Goal: Task Accomplishment & Management: Complete application form

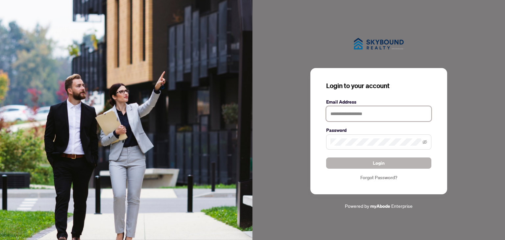
type input "**********"
click at [377, 161] on span "Login" at bounding box center [379, 163] width 12 height 11
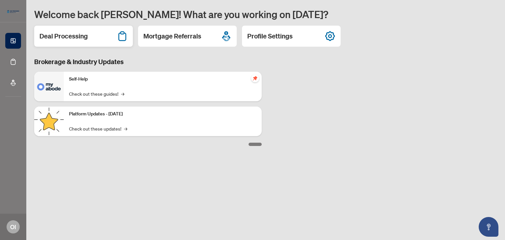
click at [78, 36] on h2 "Deal Processing" at bounding box center [63, 36] width 48 height 9
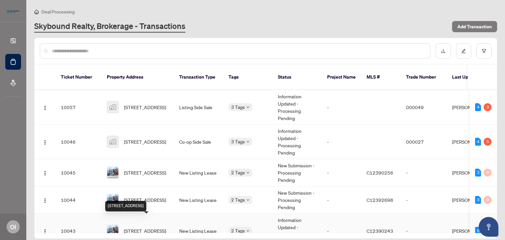
click at [158, 227] on span "[STREET_ADDRESS]" at bounding box center [145, 230] width 42 height 7
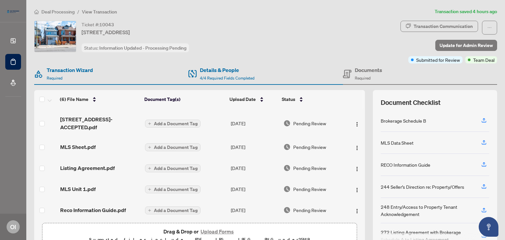
scroll to position [22, 0]
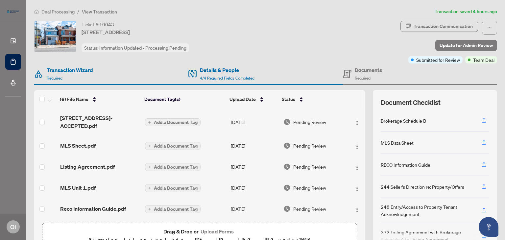
click at [221, 230] on button "Upload Forms" at bounding box center [216, 231] width 37 height 9
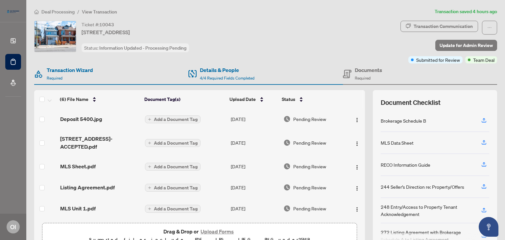
click at [216, 228] on button "Upload Forms" at bounding box center [216, 231] width 37 height 9
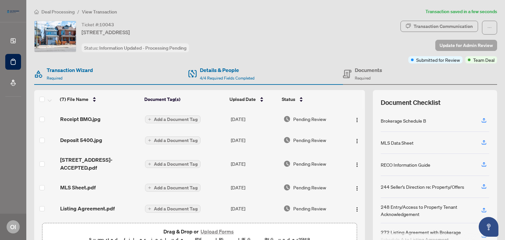
click at [447, 47] on span "Update for Admin Review" at bounding box center [465, 45] width 53 height 11
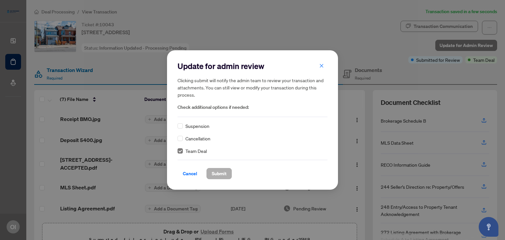
click at [220, 172] on span "Submit" at bounding box center [219, 173] width 15 height 11
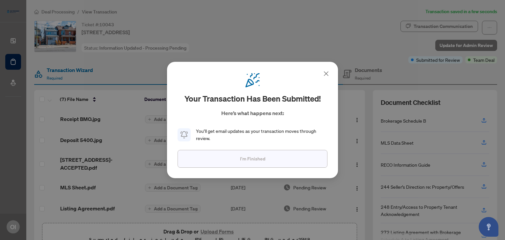
click at [234, 164] on button "I'm Finished" at bounding box center [252, 159] width 150 height 18
